Goal: Task Accomplishment & Management: Use online tool/utility

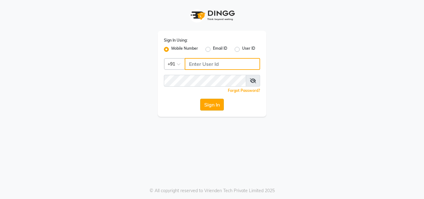
type input "9560069622"
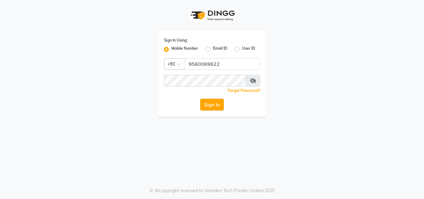
click at [206, 107] on button "Sign In" at bounding box center [212, 105] width 24 height 12
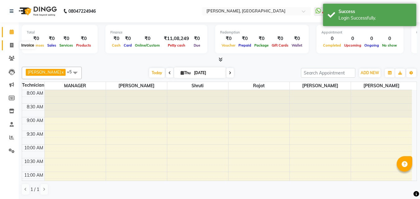
click at [13, 47] on icon at bounding box center [11, 45] width 3 height 5
select select "service"
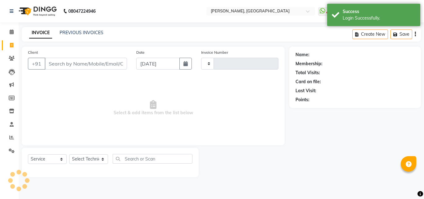
type input "1022"
select select "3755"
click at [75, 63] on input "Client" at bounding box center [86, 64] width 82 height 12
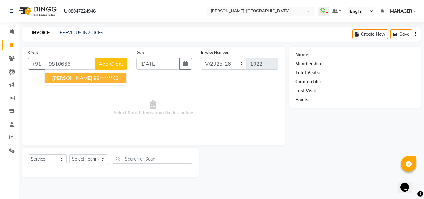
click at [93, 80] on ngb-highlight "98******03" at bounding box center [105, 78] width 25 height 6
type input "98******03"
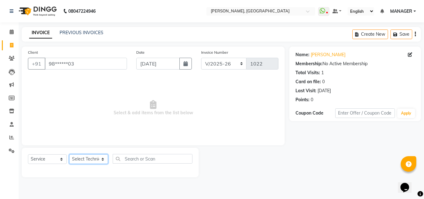
click at [95, 161] on select "Select Technician [PERSON_NAME] MANAGER rajat [PERSON_NAME]" at bounding box center [88, 159] width 39 height 10
select select "90321"
click at [69, 154] on select "Select Technician [PERSON_NAME] MANAGER rajat [PERSON_NAME]" at bounding box center [88, 159] width 39 height 10
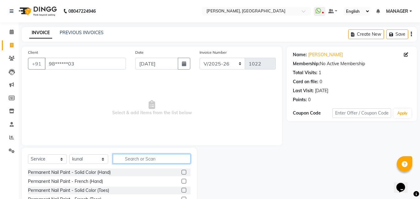
click at [133, 159] on input "text" at bounding box center [152, 159] width 78 height 10
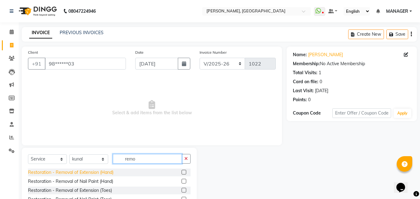
type input "remo"
click at [88, 175] on div "Restoration - Removal of Extension (Hand)" at bounding box center [70, 172] width 85 height 7
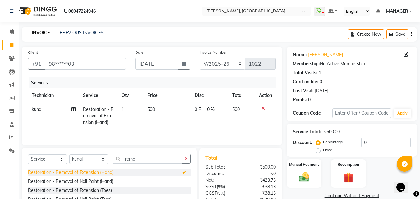
checkbox input "false"
click at [156, 109] on td "500" at bounding box center [166, 115] width 47 height 27
select select "90321"
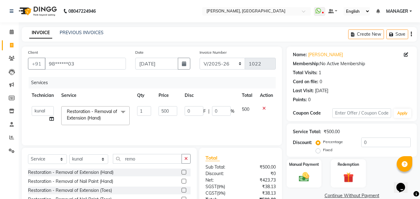
click at [156, 109] on td "500" at bounding box center [168, 115] width 26 height 26
click at [171, 111] on input "500" at bounding box center [167, 111] width 19 height 10
type input "5"
type input "500"
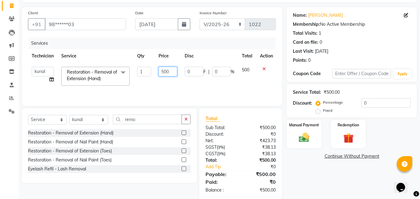
scroll to position [40, 0]
click at [304, 134] on img at bounding box center [303, 137] width 17 height 12
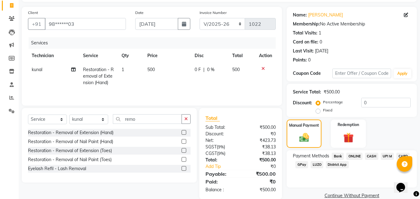
scroll to position [50, 0]
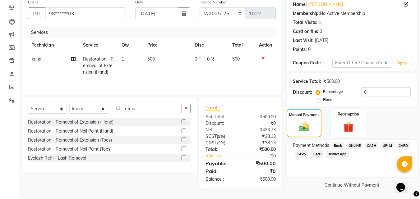
click at [386, 147] on span "UPI M" at bounding box center [386, 145] width 13 height 7
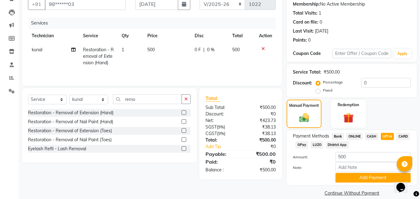
scroll to position [68, 0]
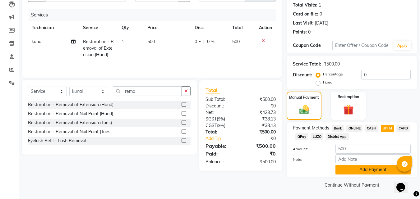
click at [371, 171] on button "Add Payment" at bounding box center [372, 170] width 75 height 10
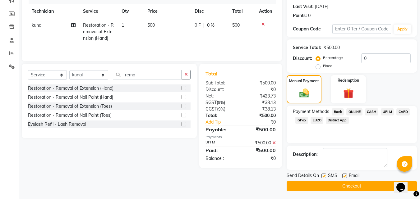
scroll to position [85, 0]
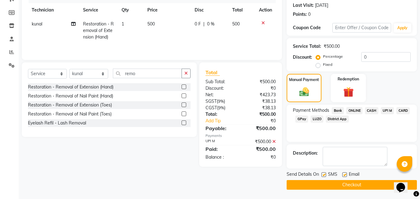
click at [385, 109] on span "UPI M" at bounding box center [386, 110] width 13 height 7
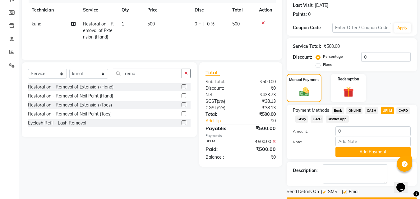
click at [385, 109] on span "UPI M" at bounding box center [386, 110] width 13 height 7
click at [368, 153] on button "Add Payment" at bounding box center [372, 152] width 75 height 10
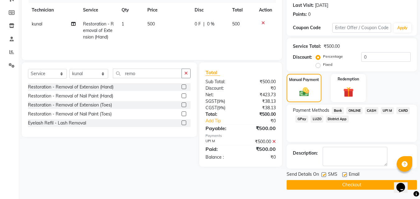
click at [355, 189] on button "Checkout" at bounding box center [351, 185] width 130 height 10
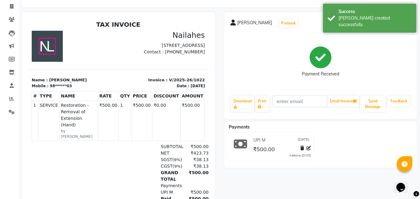
scroll to position [39, 0]
